Goal: Task Accomplishment & Management: Use online tool/utility

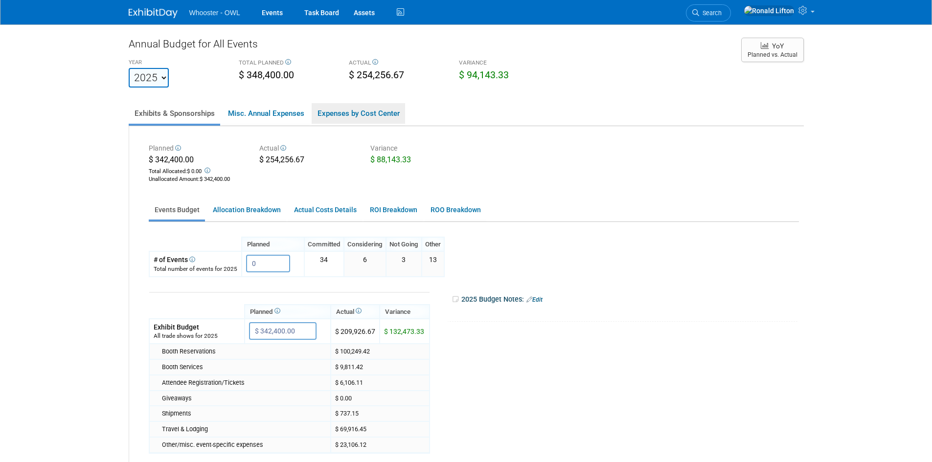
click at [351, 119] on link "Expenses by Cost Center" at bounding box center [358, 113] width 93 height 21
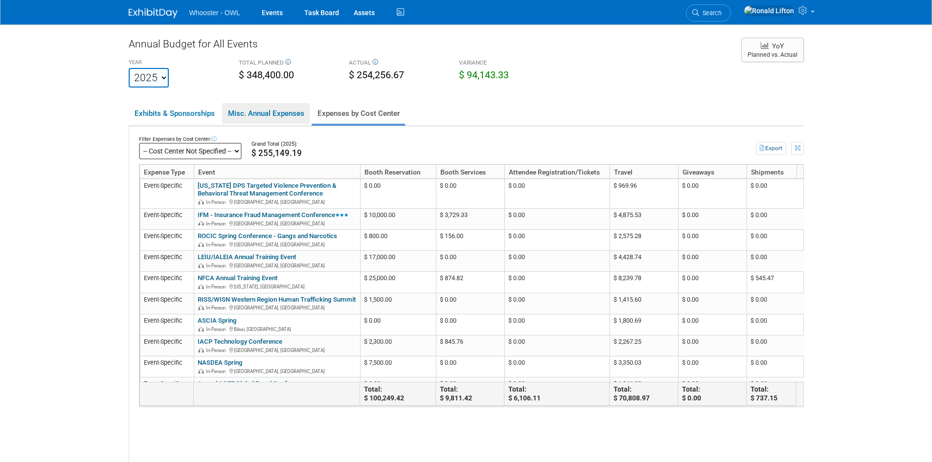
click at [287, 118] on link "Misc. Annual Expenses" at bounding box center [266, 113] width 88 height 21
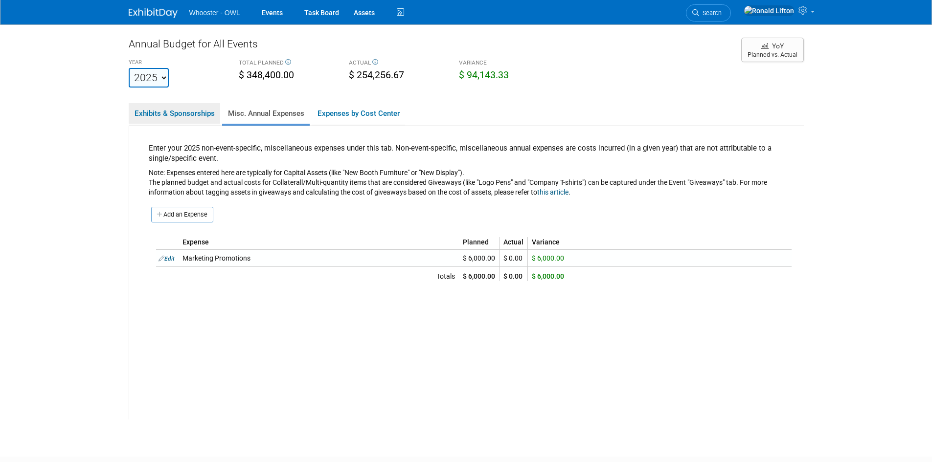
click at [169, 115] on link "Exhibits & Sponsorships" at bounding box center [174, 113] width 91 height 21
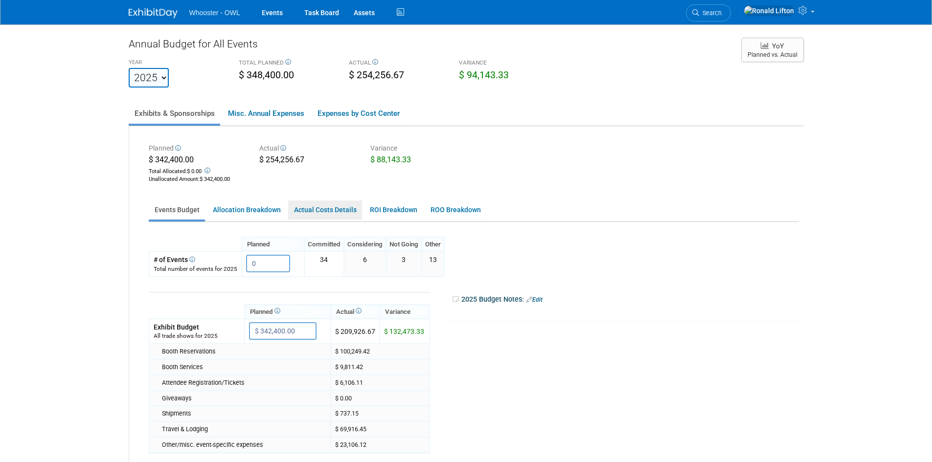
click at [343, 209] on link "Actual Costs Details" at bounding box center [325, 210] width 74 height 19
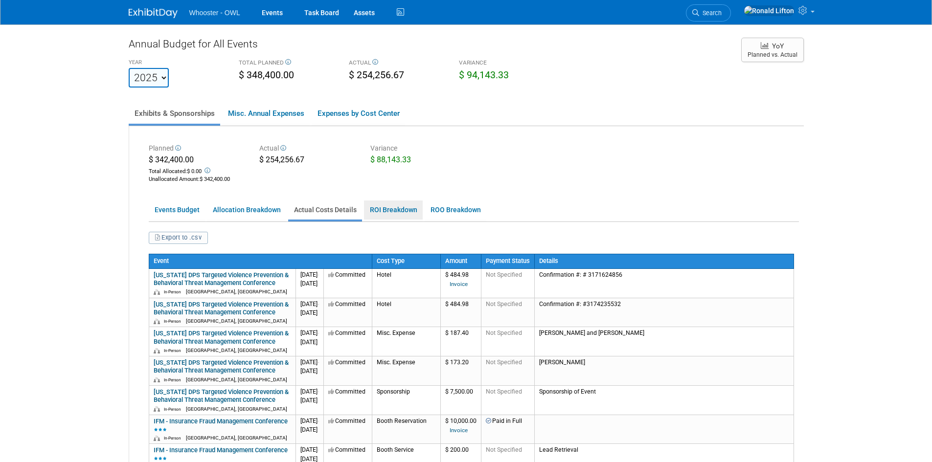
click at [399, 207] on link "ROI Breakdown" at bounding box center [393, 210] width 59 height 19
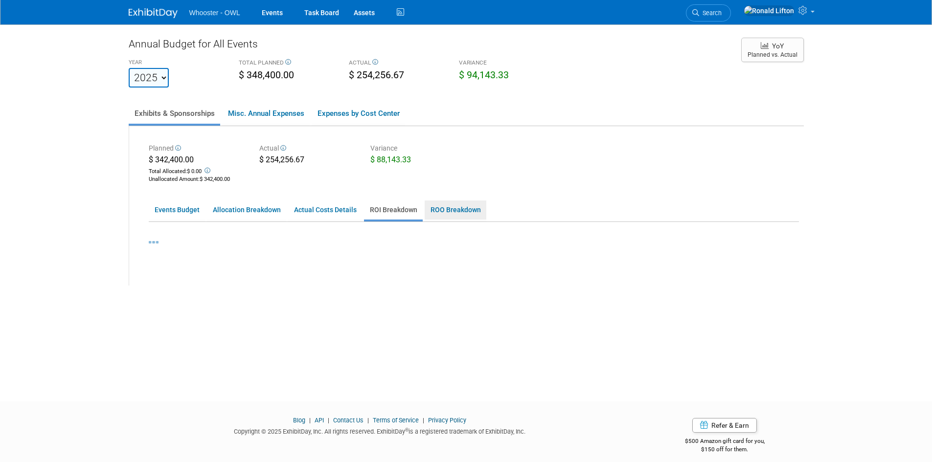
click at [443, 210] on link "ROO Breakdown" at bounding box center [456, 210] width 62 height 19
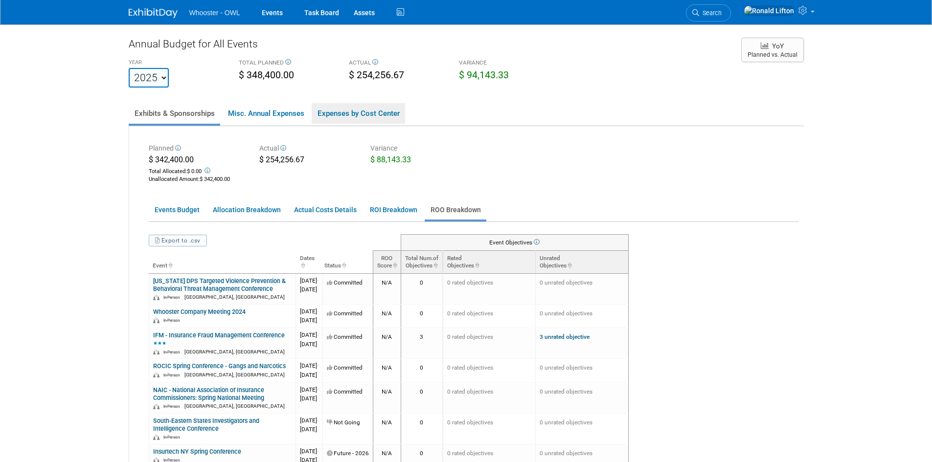
click at [390, 116] on link "Expenses by Cost Center" at bounding box center [358, 113] width 93 height 21
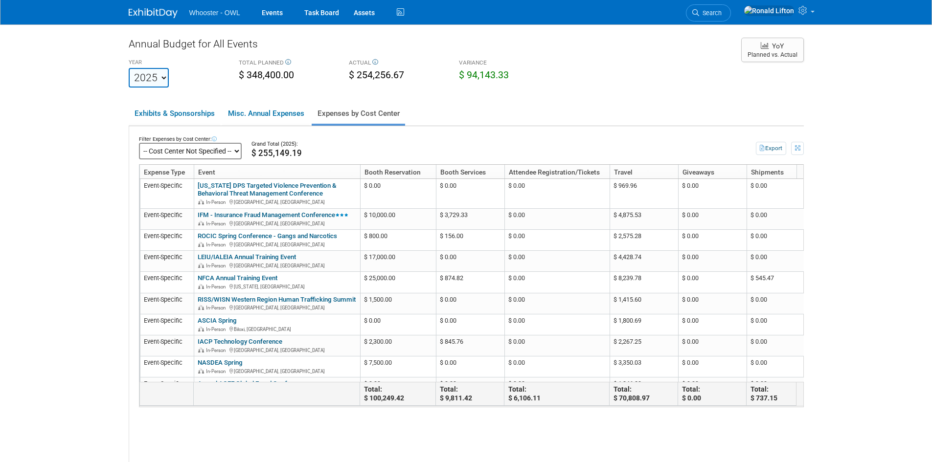
click at [242, 152] on select "-- Cost Center Not Specified --" at bounding box center [190, 151] width 103 height 17
click at [784, 52] on button "YoY Planned vs. Actual" at bounding box center [772, 50] width 63 height 24
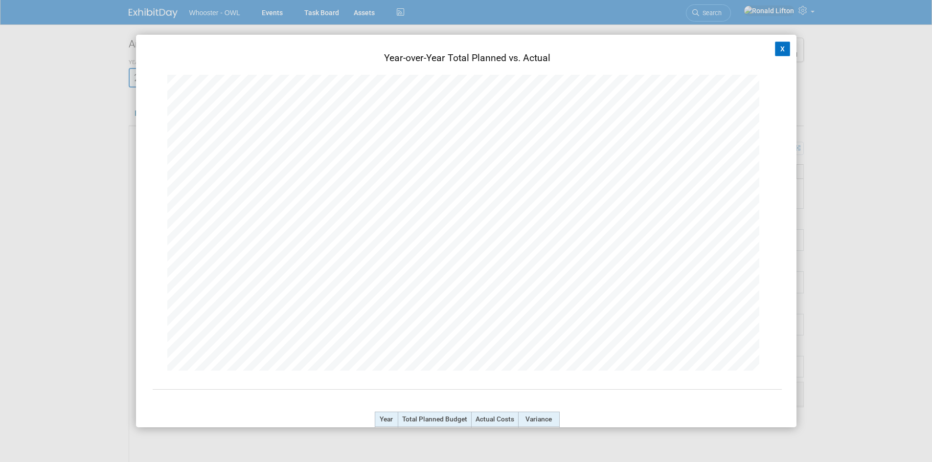
click at [783, 51] on div "X Chart Not Available It looks like you haven't entered any annual budgets or a…" at bounding box center [466, 231] width 660 height 393
click at [775, 51] on button "X" at bounding box center [783, 49] width 16 height 15
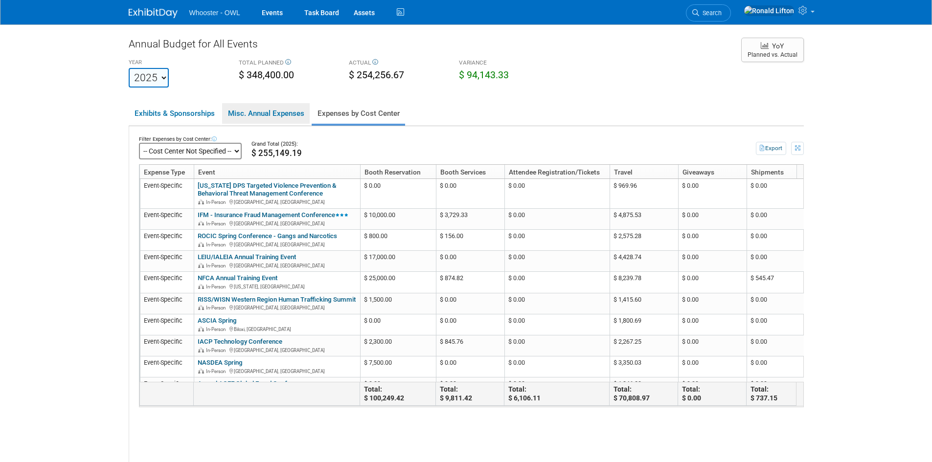
click at [279, 117] on link "Misc. Annual Expenses" at bounding box center [266, 113] width 88 height 21
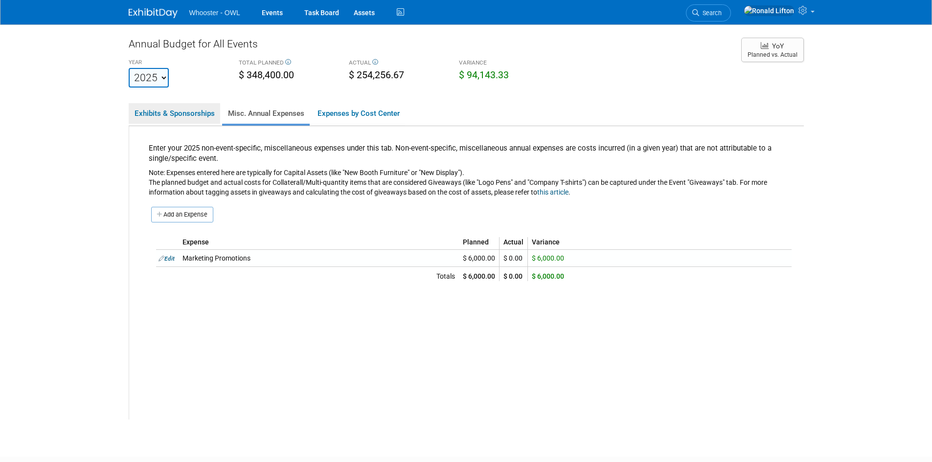
click at [178, 115] on link "Exhibits & Sponsorships" at bounding box center [174, 113] width 91 height 21
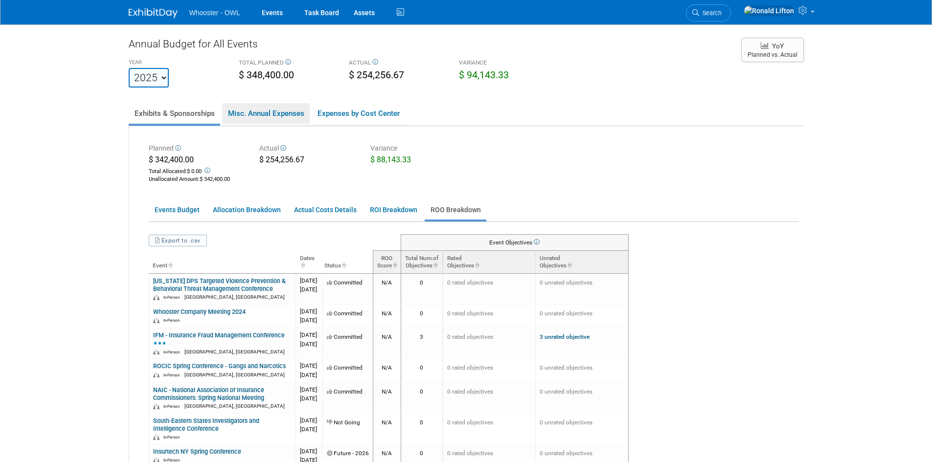
click at [235, 110] on link "Misc. Annual Expenses" at bounding box center [266, 113] width 88 height 21
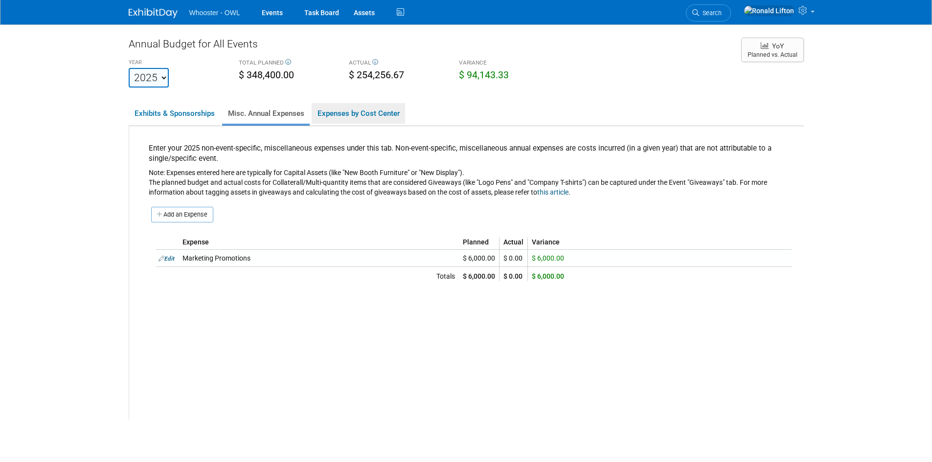
click at [368, 113] on link "Expenses by Cost Center" at bounding box center [358, 113] width 93 height 21
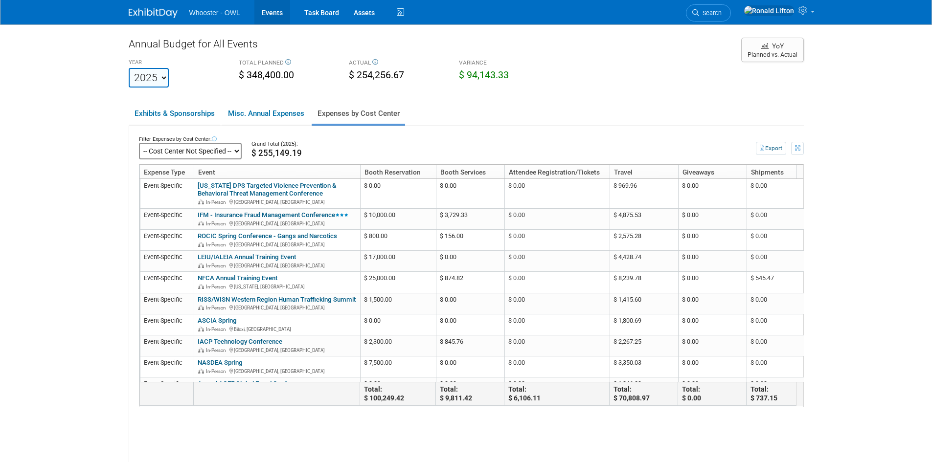
click at [274, 14] on link "Events" at bounding box center [272, 12] width 36 height 24
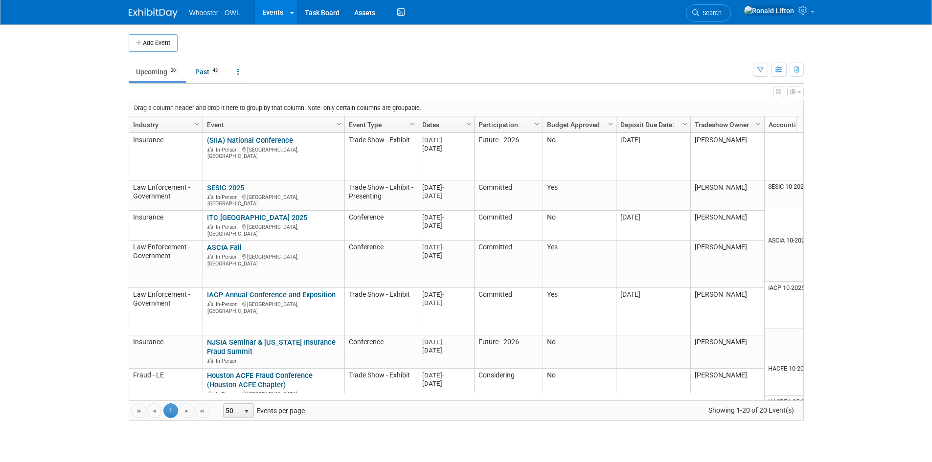
click at [160, 11] on img at bounding box center [153, 13] width 49 height 10
click at [201, 69] on link "Past 43" at bounding box center [208, 72] width 40 height 19
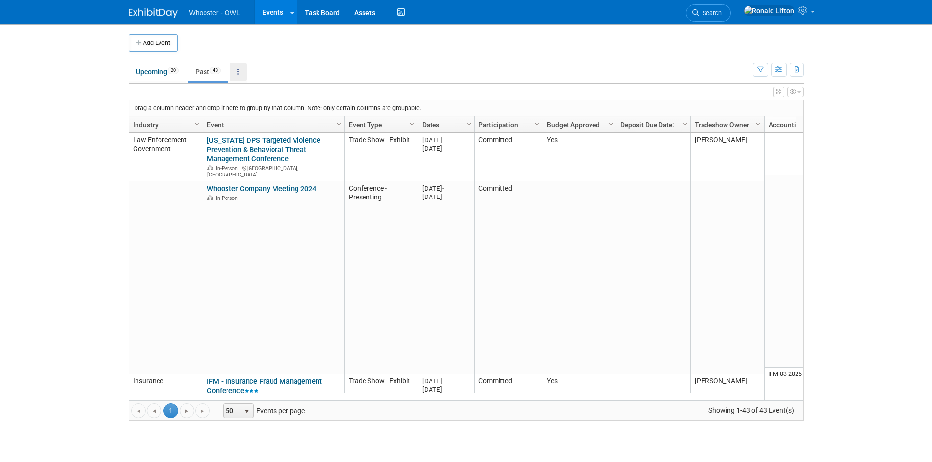
click at [242, 72] on link at bounding box center [238, 72] width 17 height 19
click at [250, 92] on link "All Events 63 Past and Upcoming" at bounding box center [269, 95] width 78 height 22
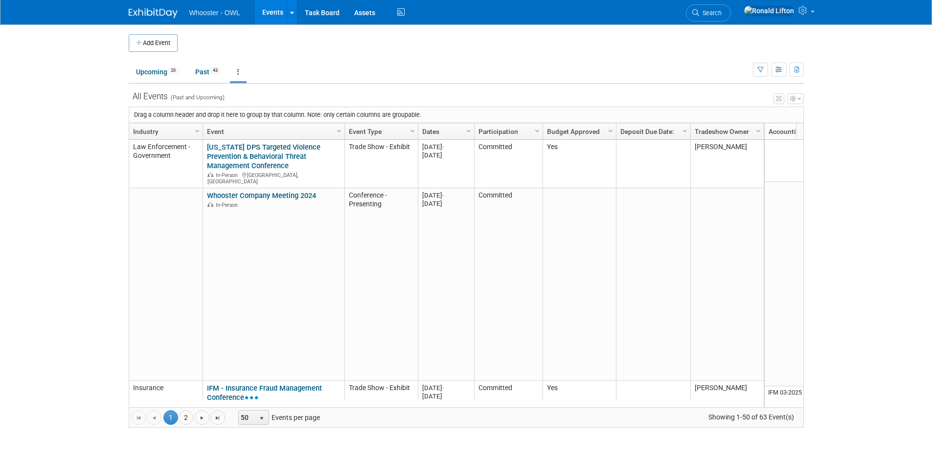
click at [779, 70] on icon "button" at bounding box center [778, 70] width 7 height 6
click at [323, 17] on link "Task Board" at bounding box center [321, 12] width 49 height 24
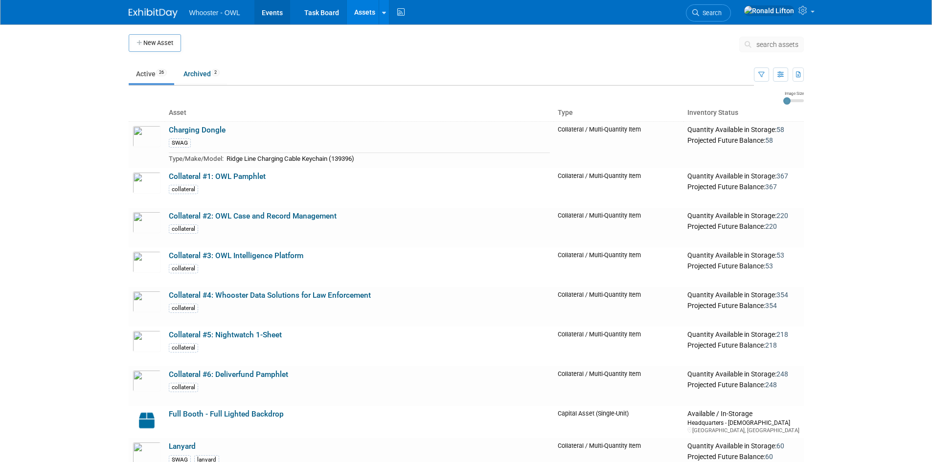
click at [276, 14] on link "Events" at bounding box center [272, 12] width 36 height 24
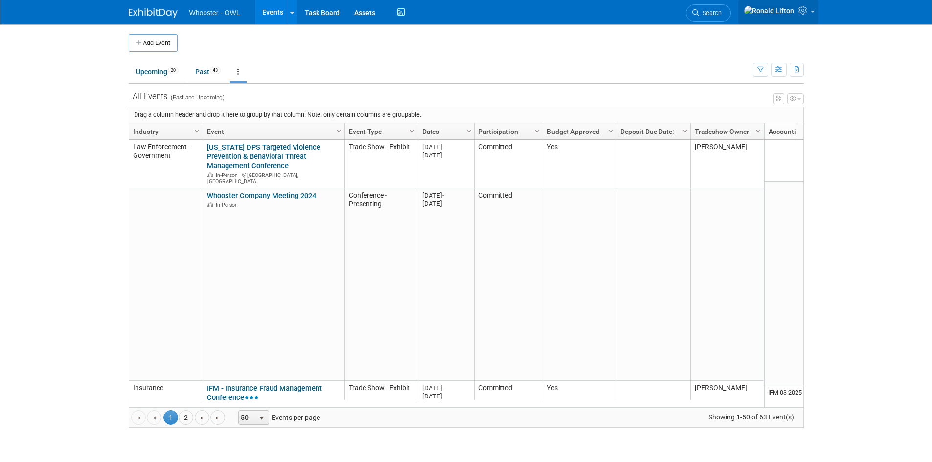
click at [804, 14] on icon at bounding box center [803, 10] width 11 height 9
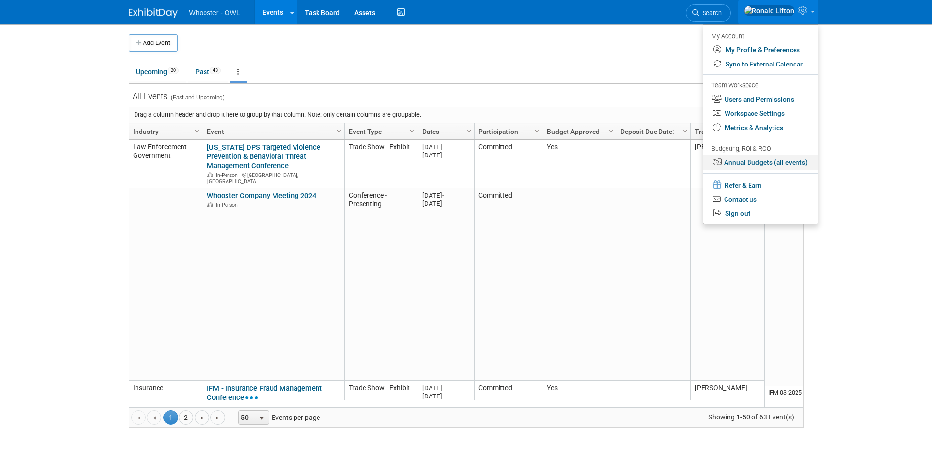
click at [796, 161] on link "Annual Budgets (all events)" at bounding box center [760, 163] width 115 height 14
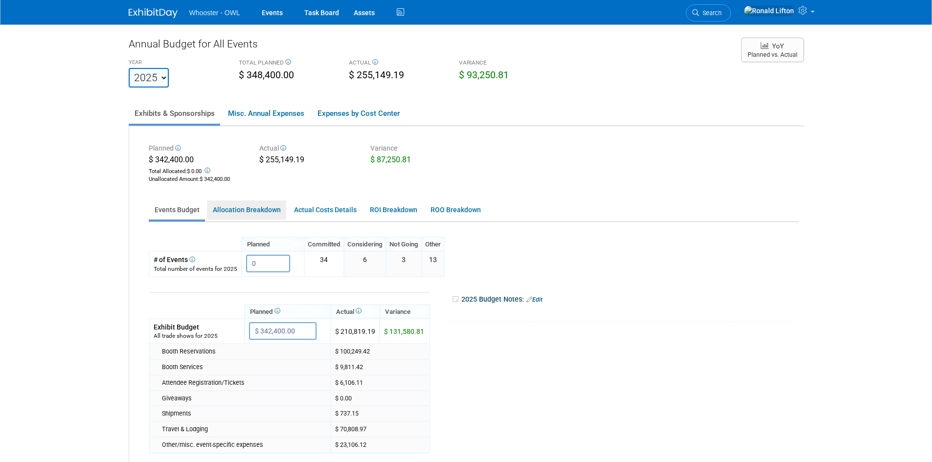
click at [253, 211] on link "Allocation Breakdown" at bounding box center [246, 210] width 79 height 19
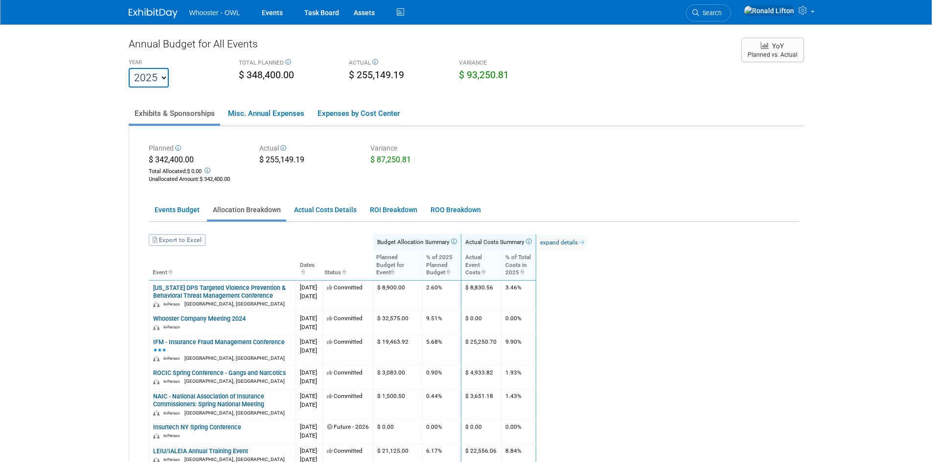
click at [182, 243] on link "Export to Excel" at bounding box center [177, 240] width 57 height 12
